Goal: Check status: Check status

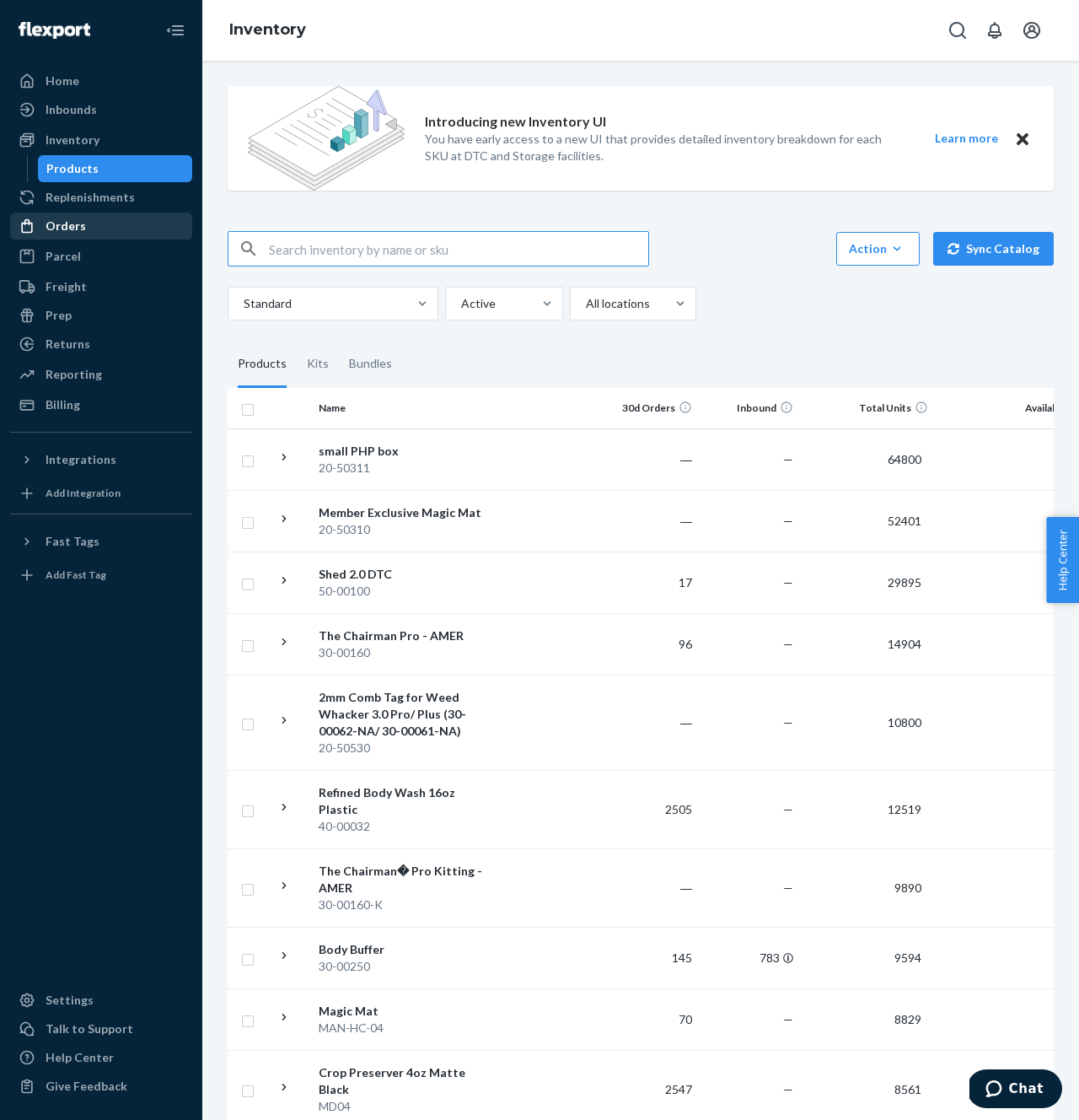
click at [84, 233] on div "Orders" at bounding box center [102, 226] width 179 height 24
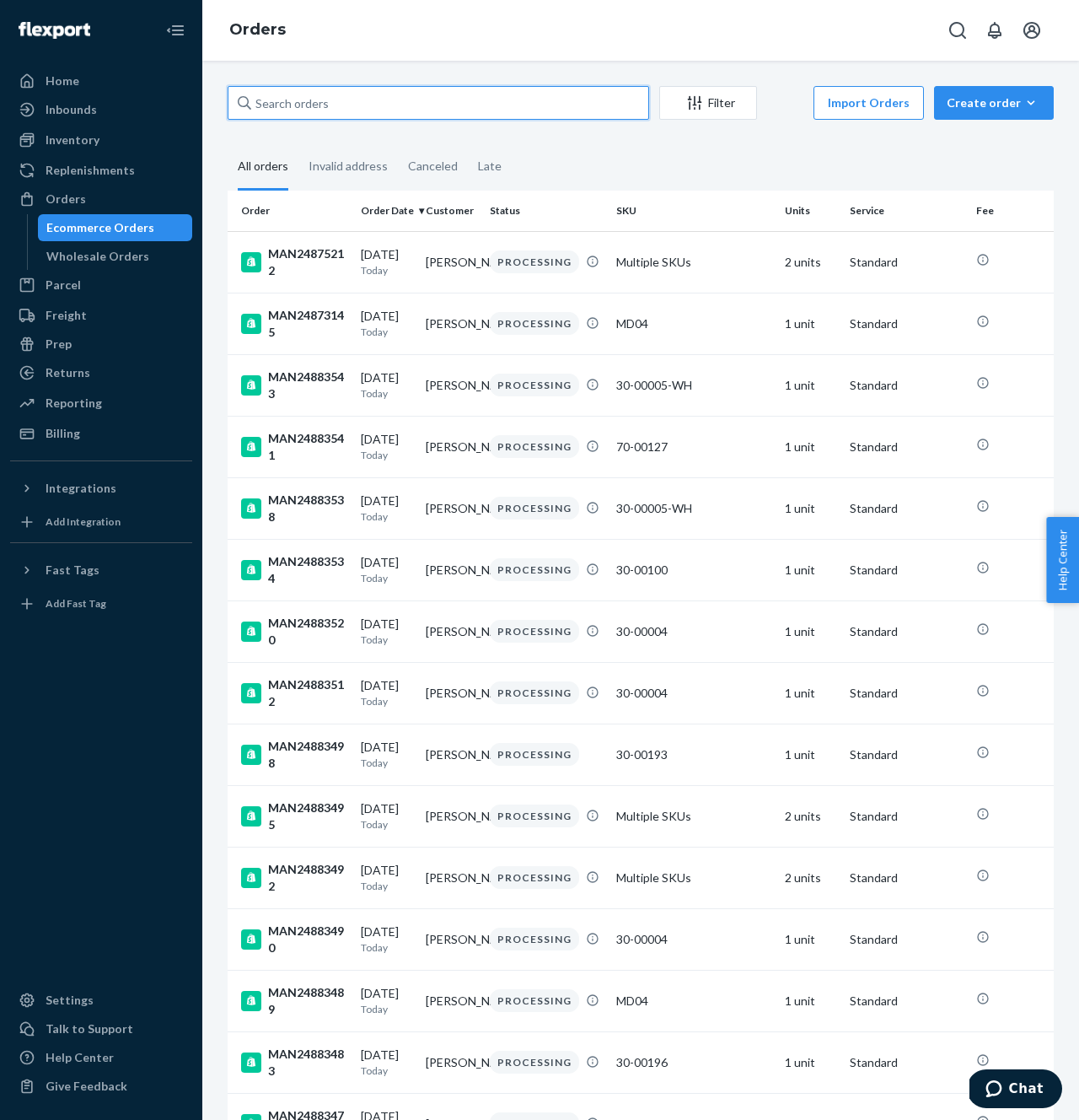
click at [361, 104] on input "text" at bounding box center [439, 103] width 422 height 34
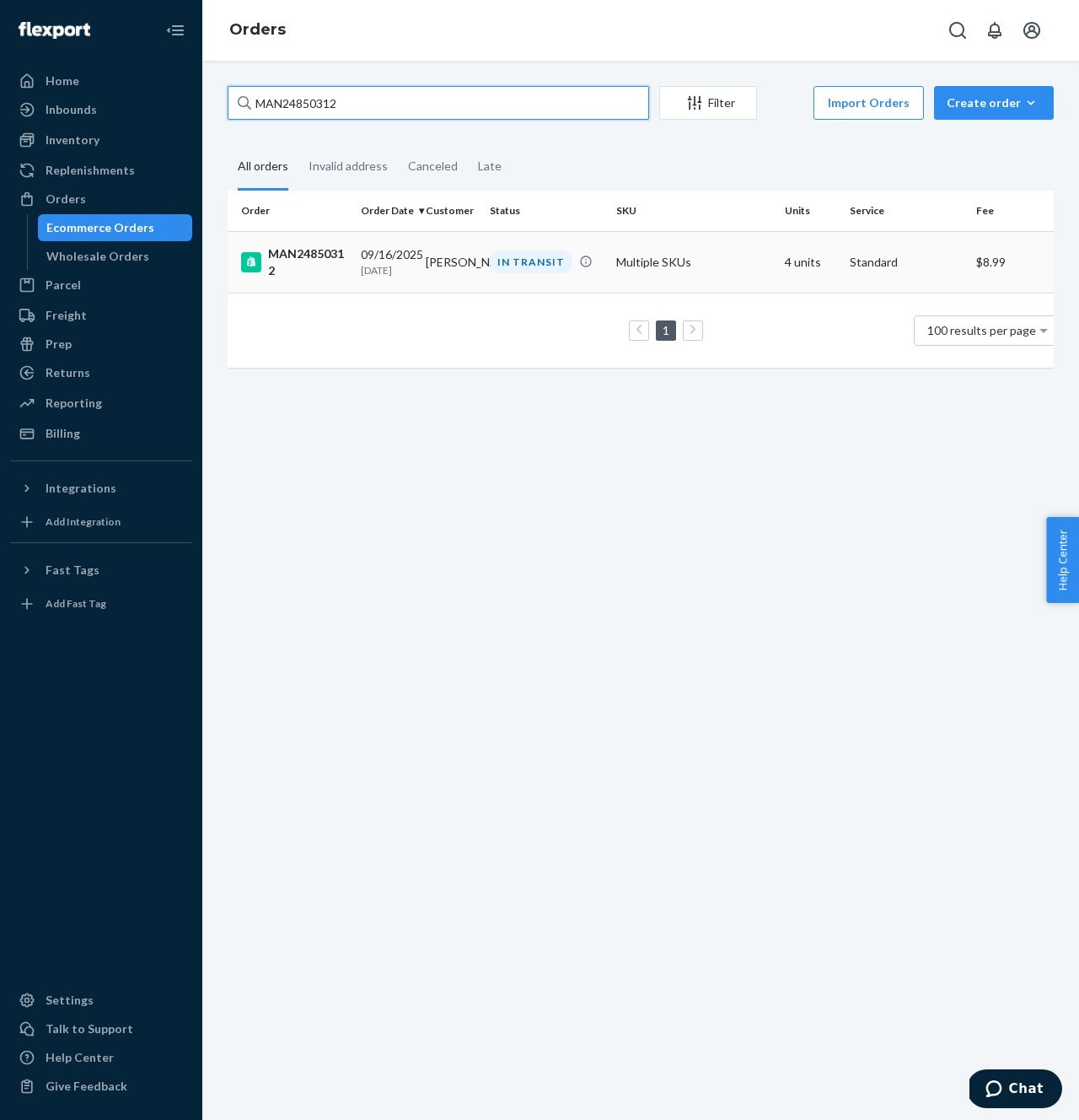
type input "MAN24850312"
click at [317, 268] on div "MAN24850312" at bounding box center [294, 263] width 107 height 34
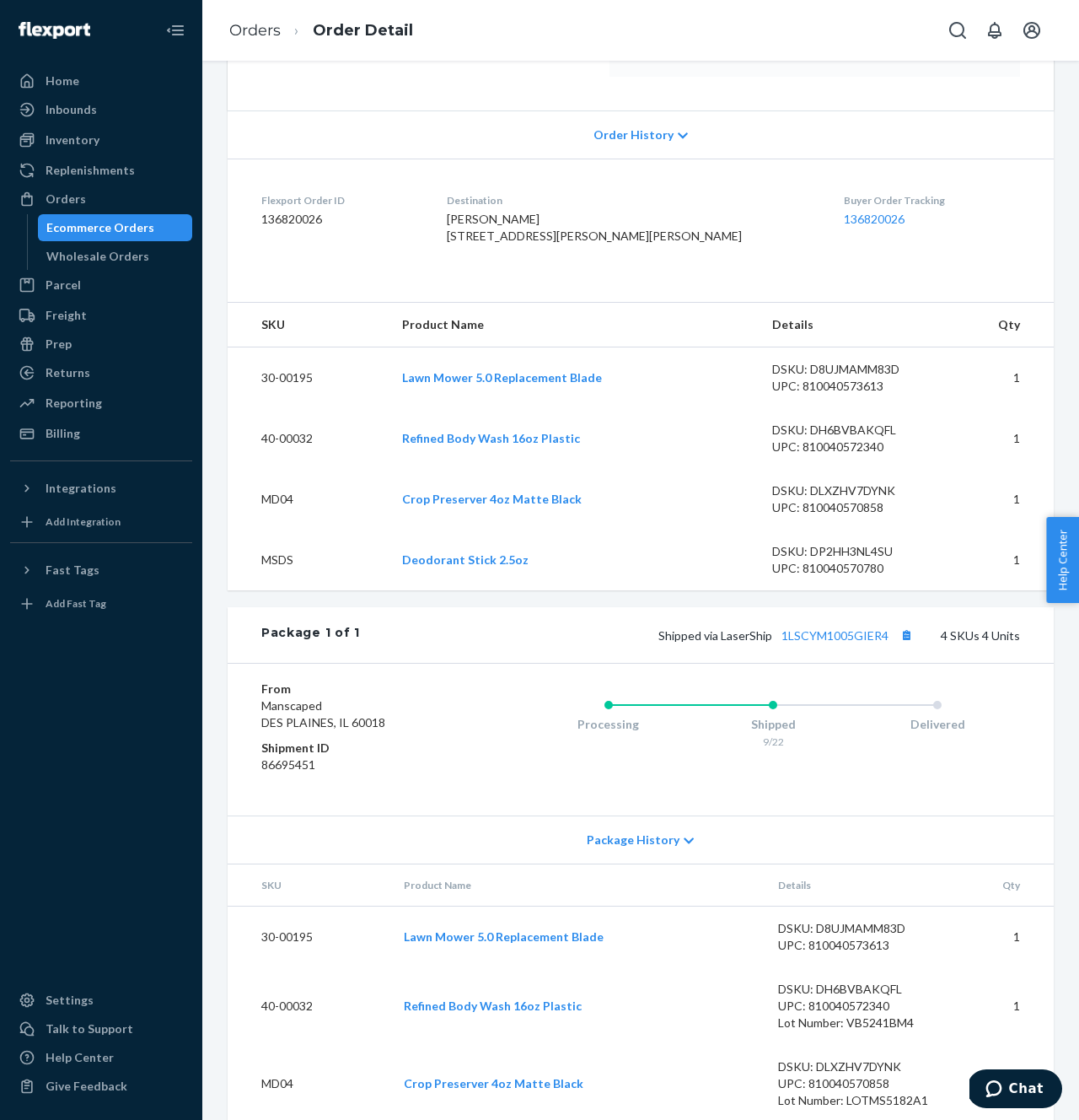
scroll to position [447, 0]
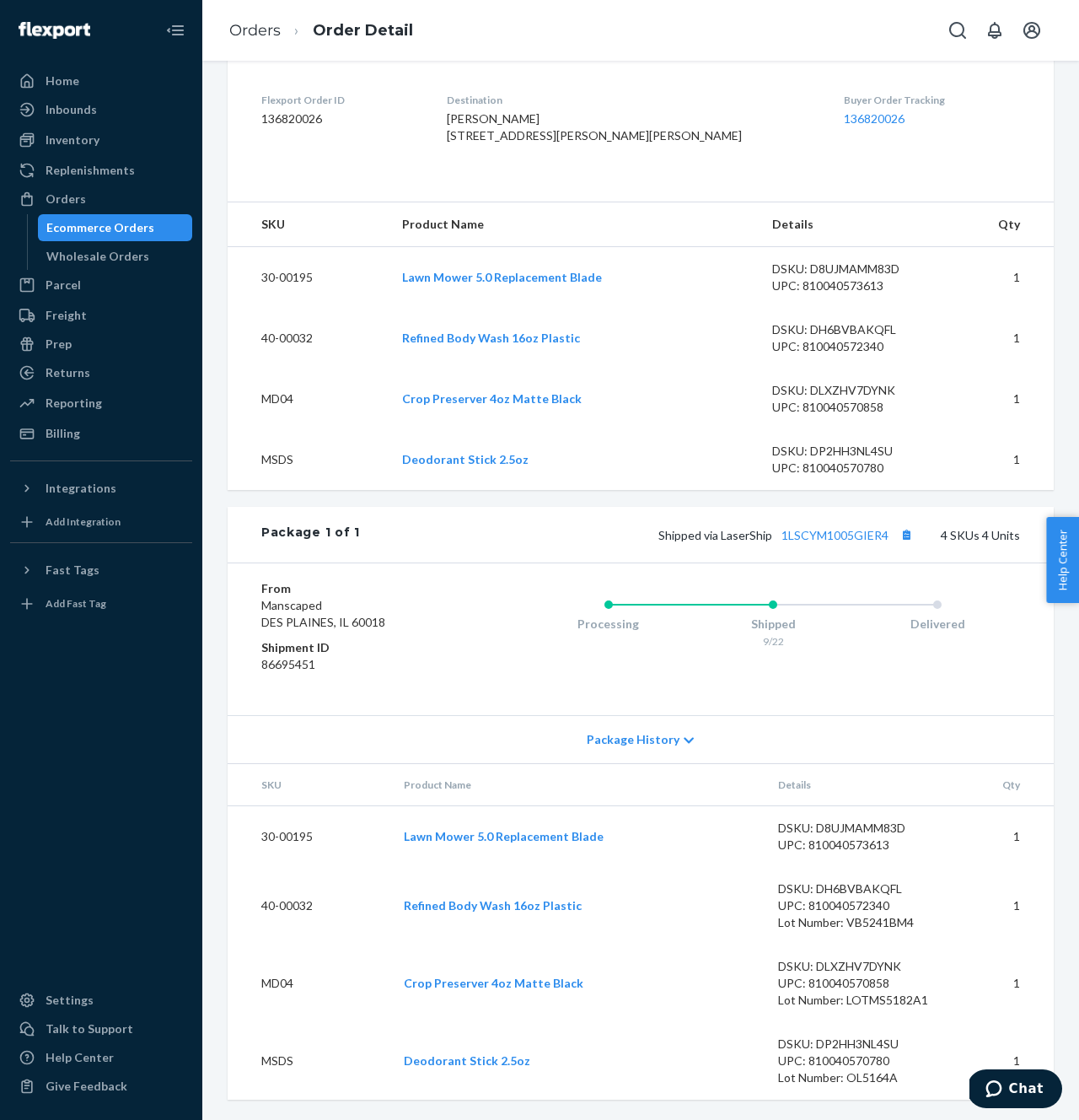
click at [632, 720] on div "Package History" at bounding box center [641, 739] width 826 height 48
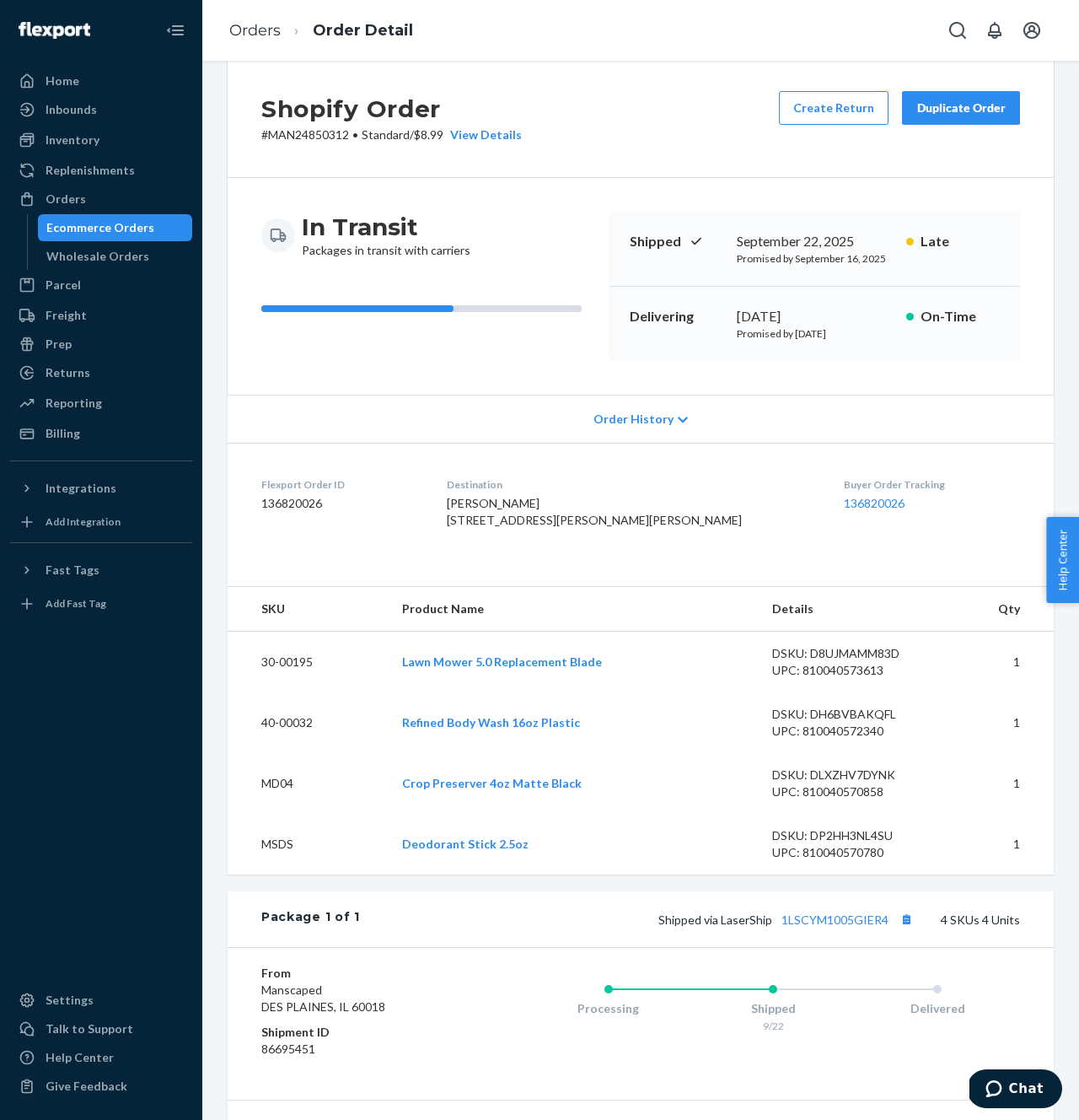
scroll to position [0, 0]
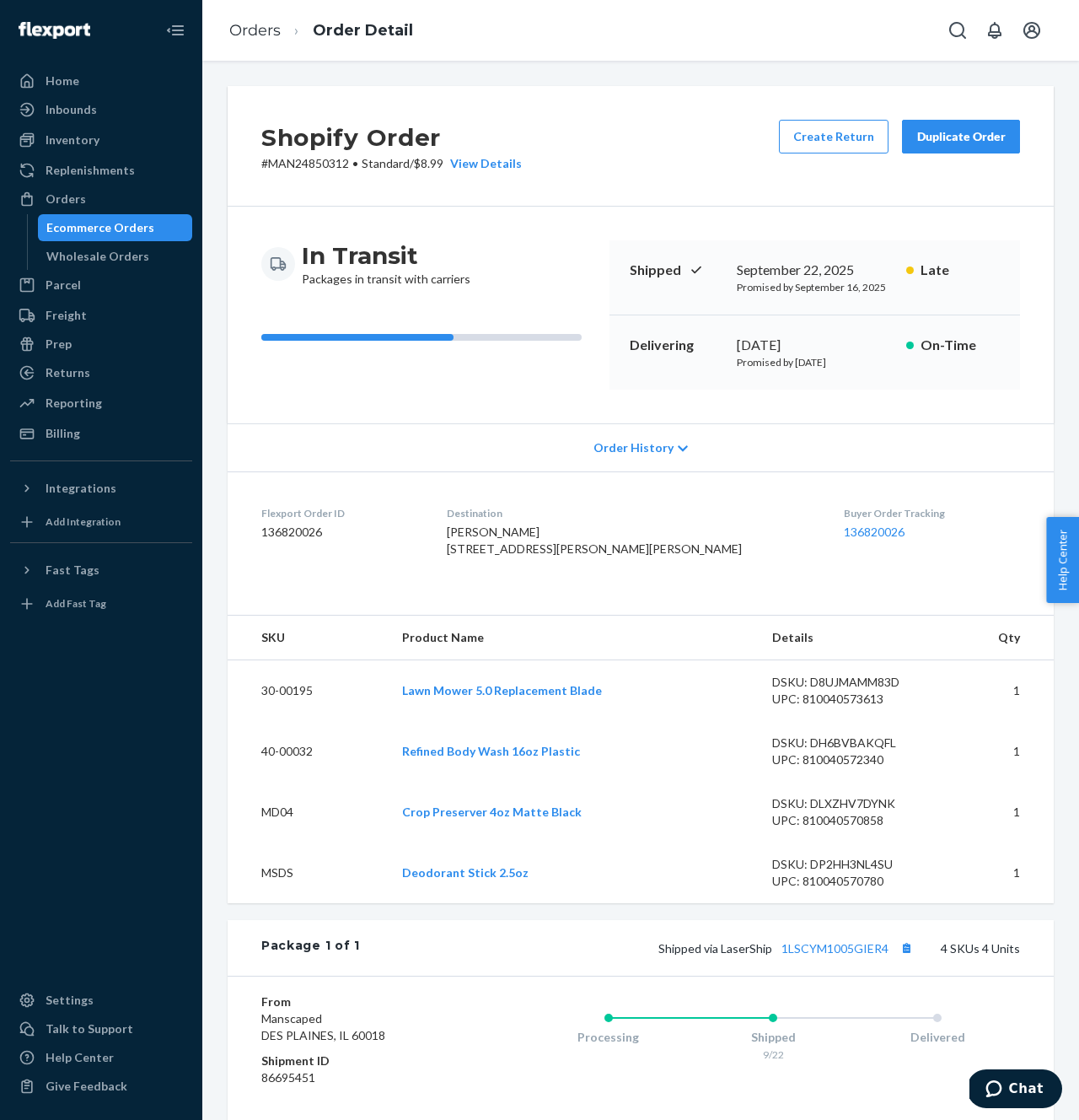
click at [290, 157] on p "# MAN24850312 • Standard / $8.99 View Details" at bounding box center [392, 163] width 261 height 17
copy p "MAN24850312"
click at [640, 440] on span "Order History" at bounding box center [633, 447] width 80 height 17
